Goal: Information Seeking & Learning: Learn about a topic

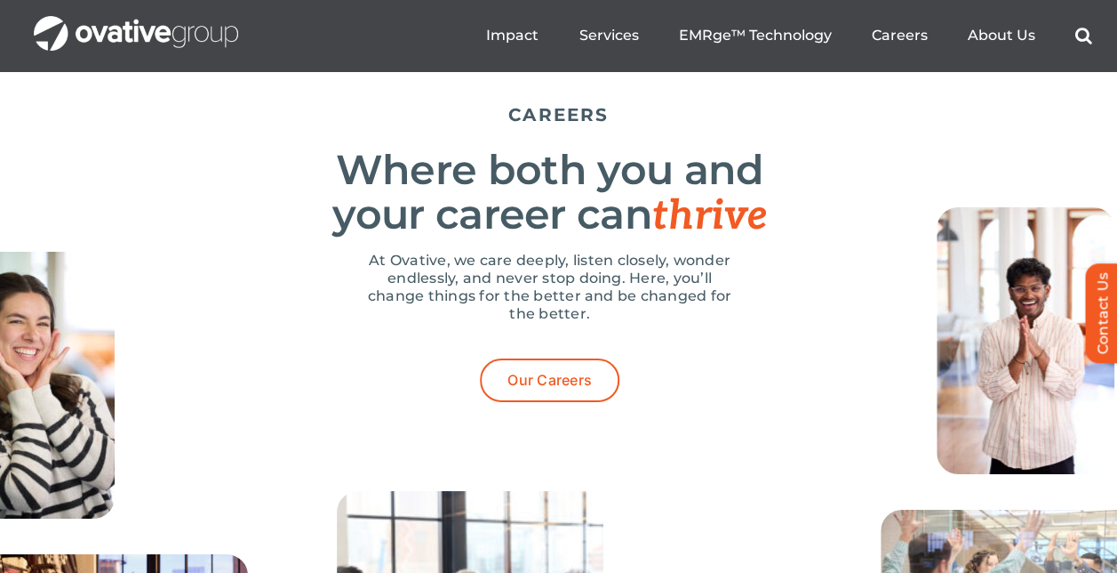
scroll to position [6316, 0]
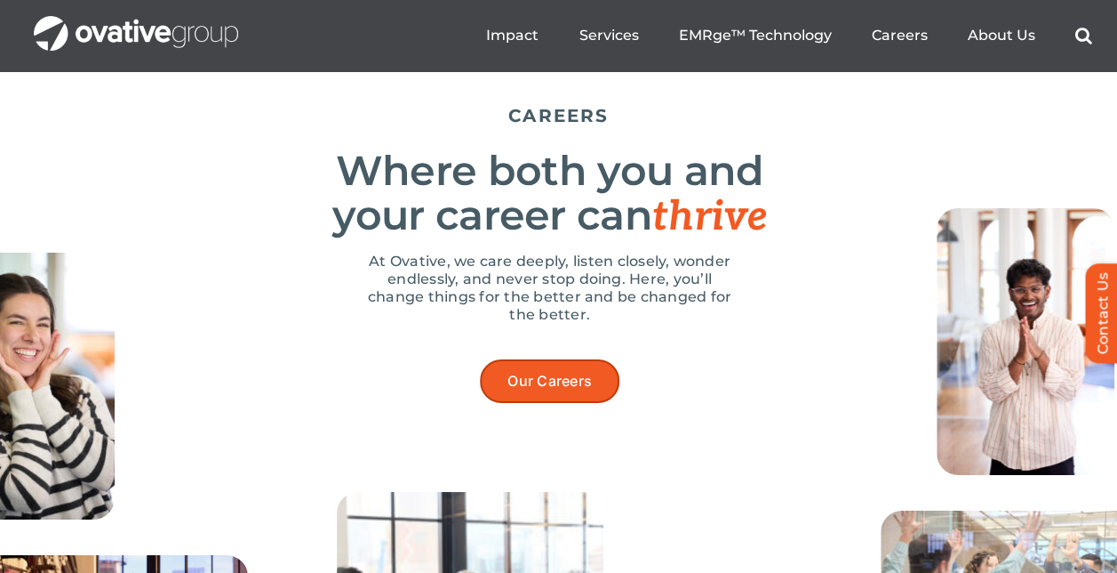
click at [541, 389] on span "Our Careers" at bounding box center [550, 380] width 84 height 17
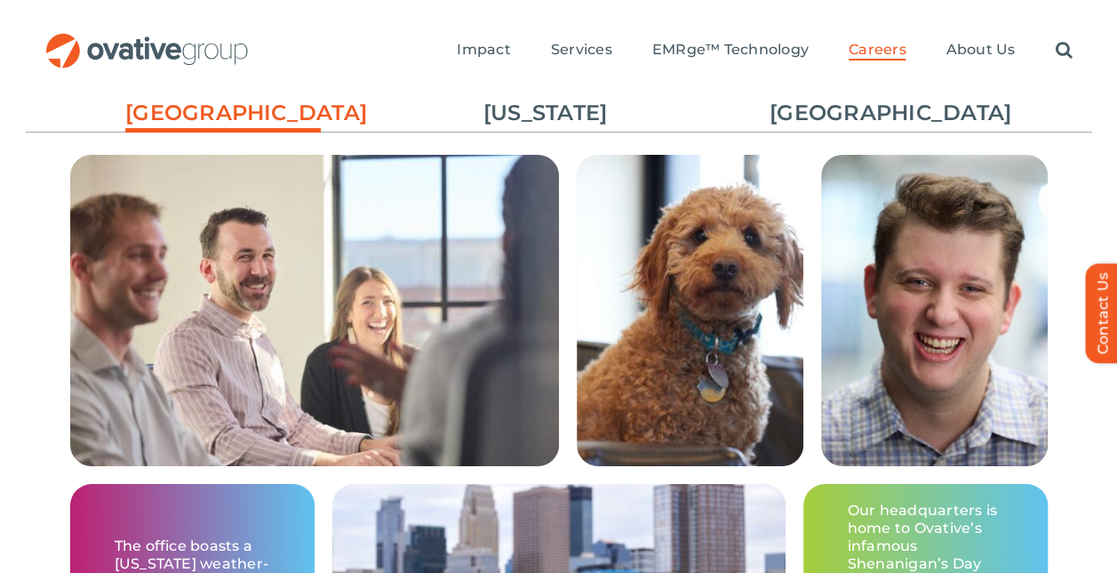
scroll to position [3144, 0]
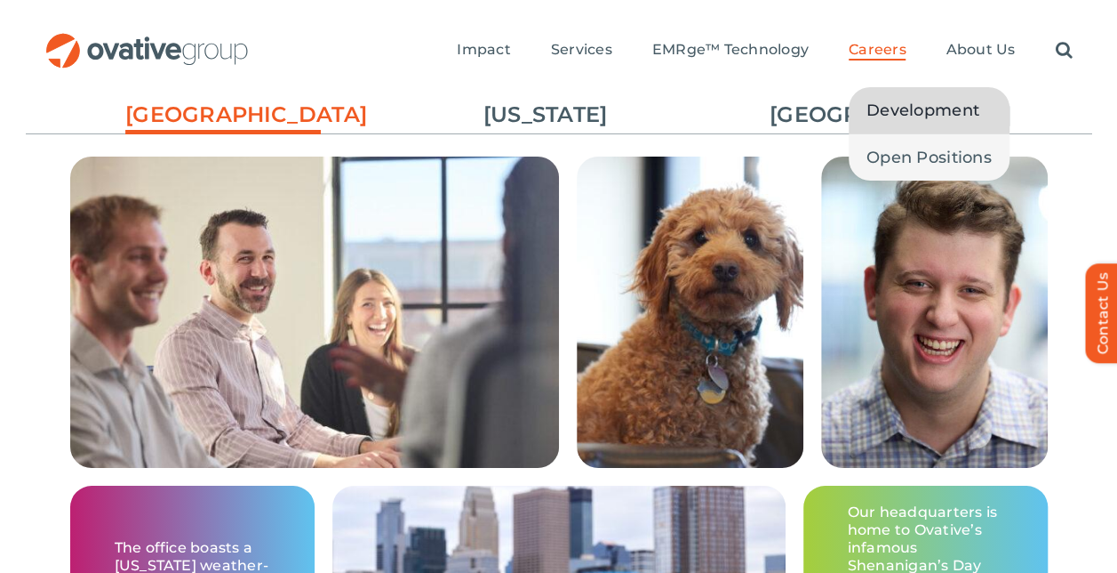
click at [875, 108] on span "Development" at bounding box center [923, 110] width 113 height 25
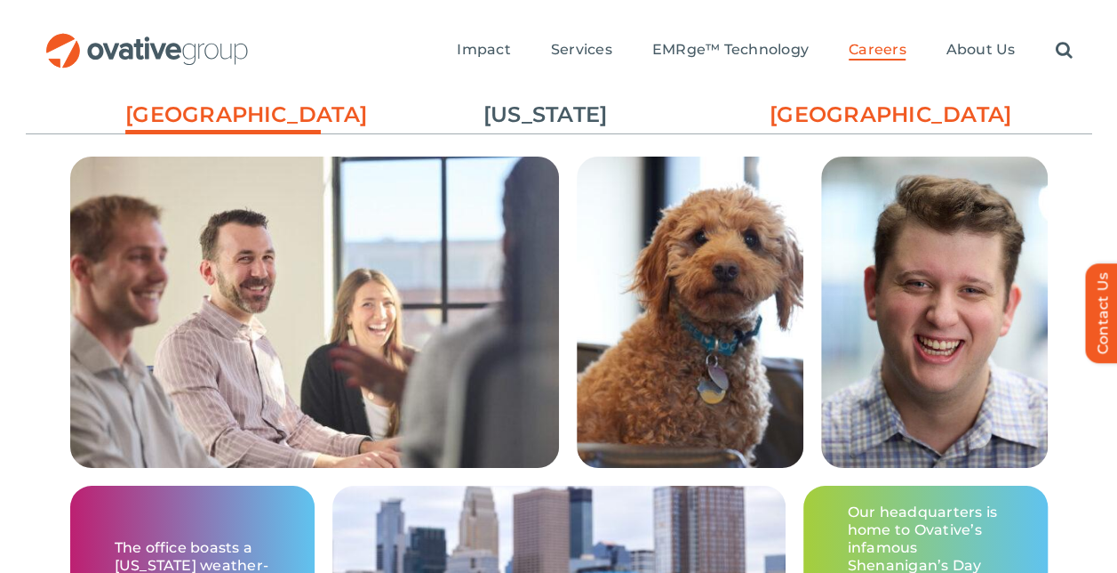
click at [855, 127] on link "[GEOGRAPHIC_DATA]" at bounding box center [868, 115] width 196 height 30
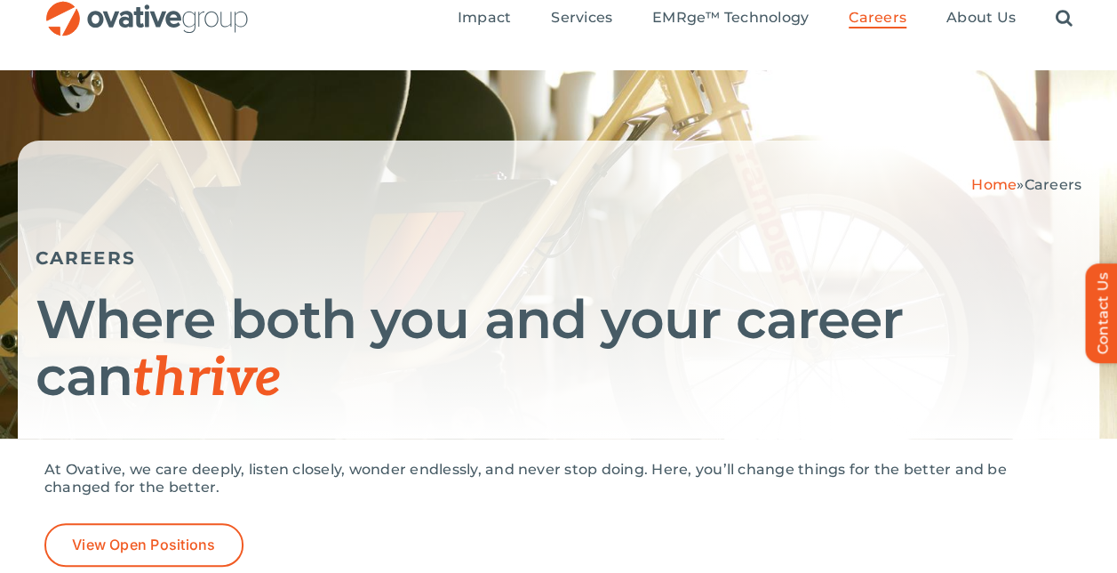
scroll to position [0, 0]
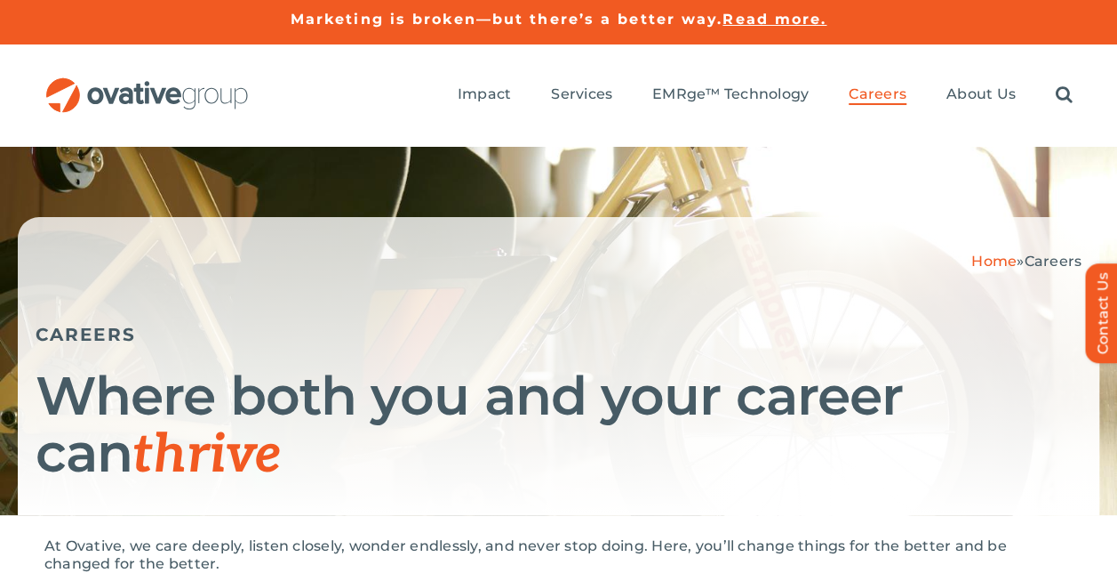
click at [218, 82] on img "OG_Full_horizontal_RGB" at bounding box center [146, 94] width 205 height 35
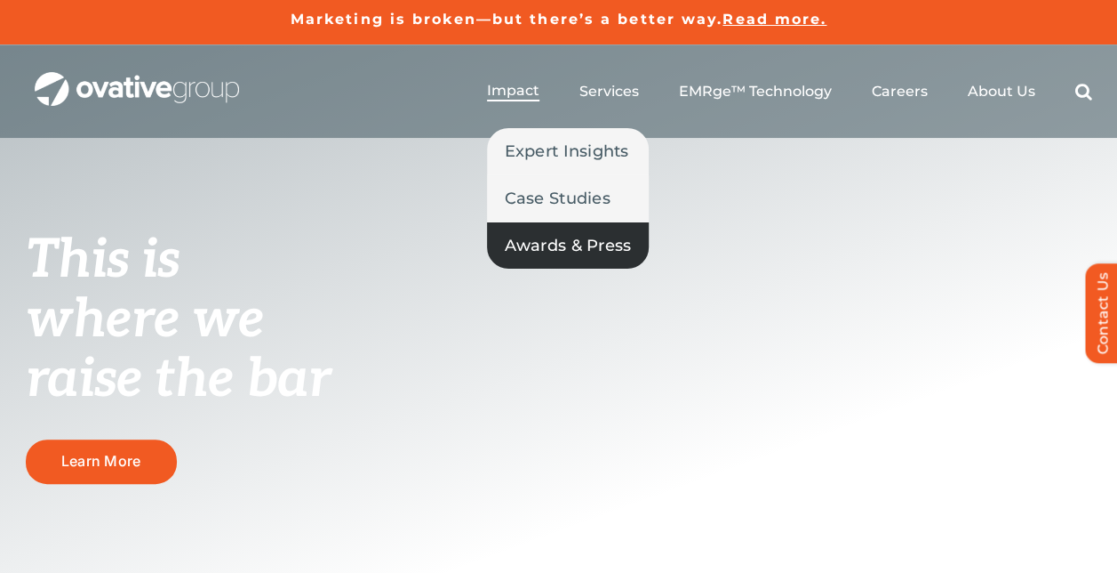
click at [563, 235] on span "Awards & Press" at bounding box center [568, 245] width 127 height 25
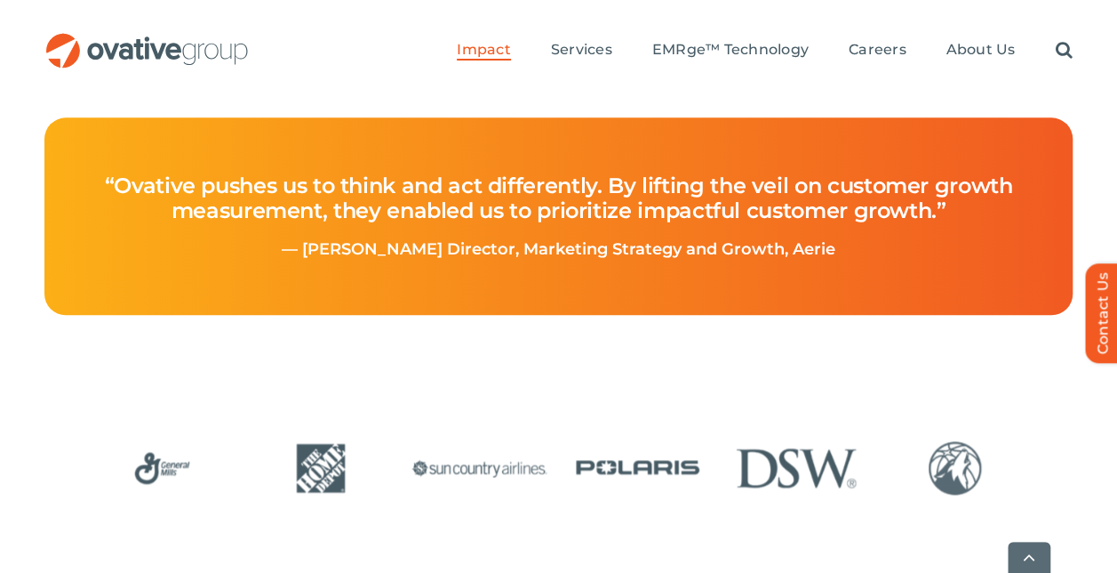
scroll to position [931, 0]
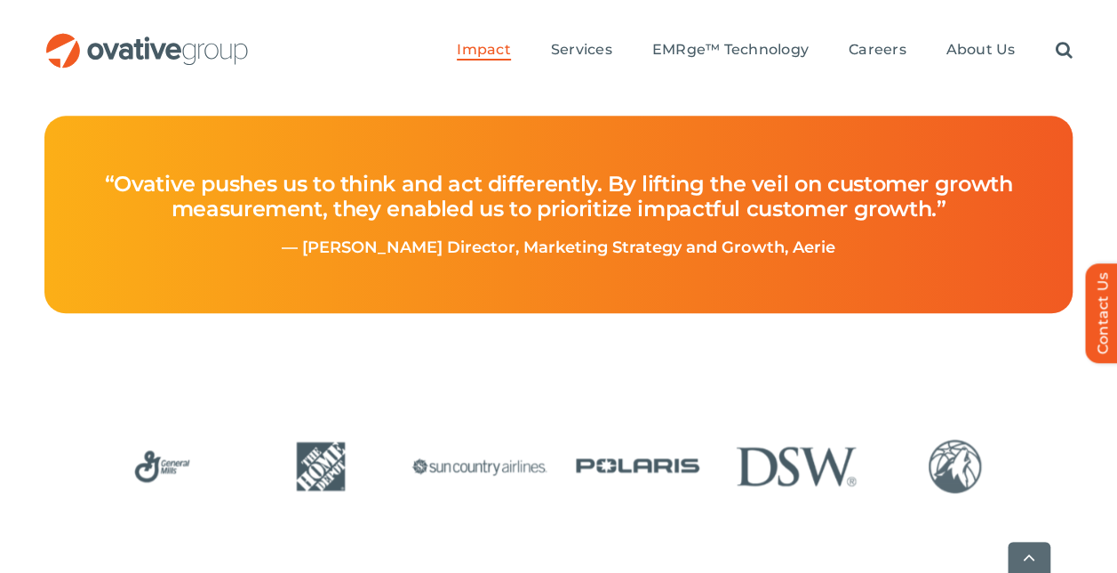
click at [940, 452] on img "12 / 24" at bounding box center [955, 466] width 147 height 60
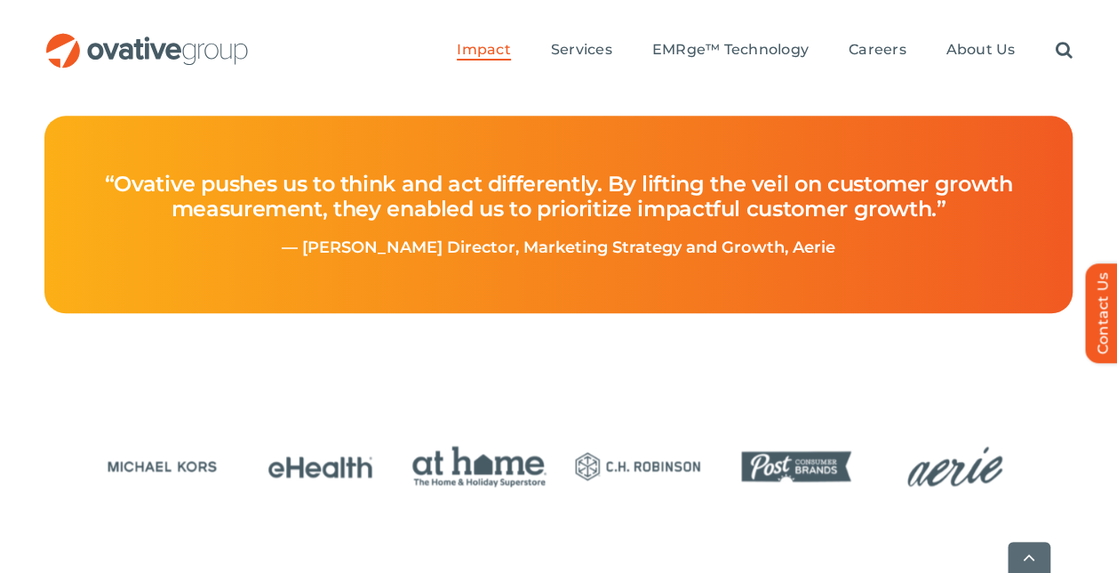
click at [637, 459] on img "16 / 24" at bounding box center [638, 466] width 147 height 60
